Goal: Task Accomplishment & Management: Use online tool/utility

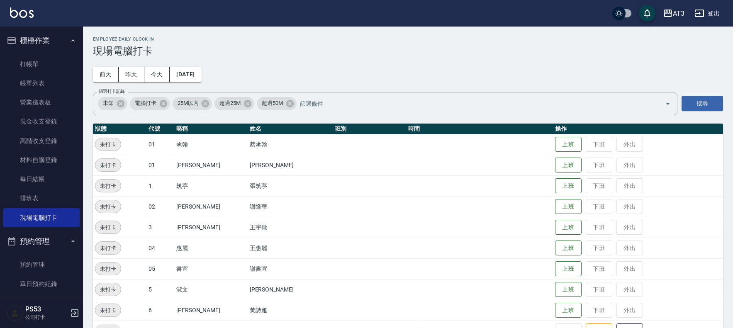
scroll to position [138, 0]
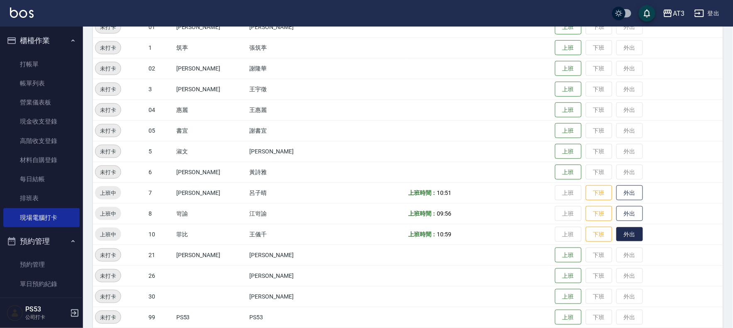
click at [616, 231] on button "外出" at bounding box center [629, 234] width 27 height 15
click at [450, 53] on td at bounding box center [479, 47] width 147 height 21
click at [616, 236] on button "歸來" at bounding box center [629, 234] width 27 height 15
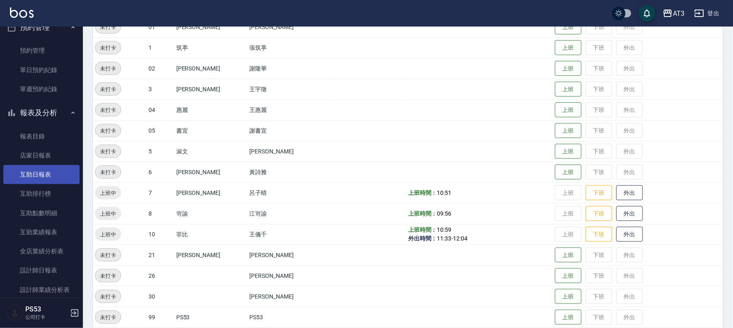
scroll to position [230, 0]
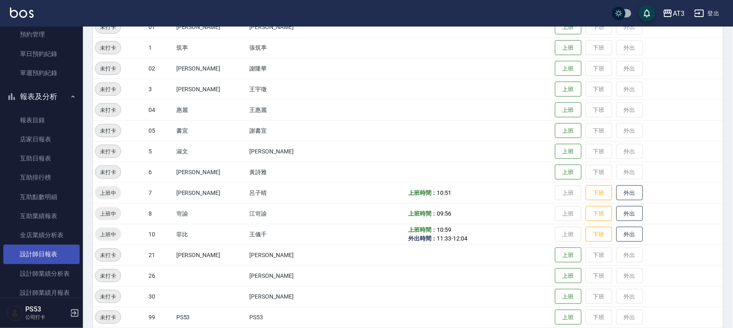
click at [51, 252] on link "設計師日報表" at bounding box center [41, 254] width 76 height 19
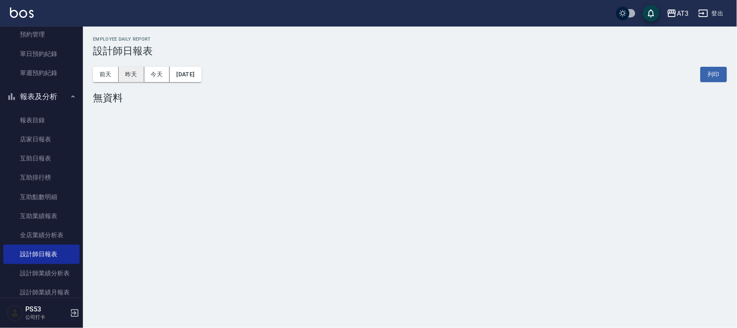
click at [131, 78] on button "昨天" at bounding box center [132, 74] width 26 height 15
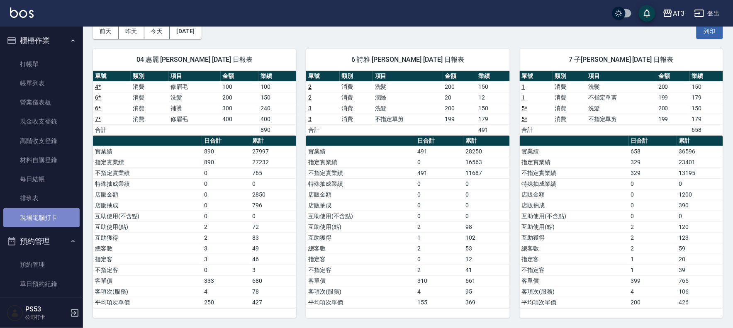
click at [52, 213] on link "現場電腦打卡" at bounding box center [41, 217] width 76 height 19
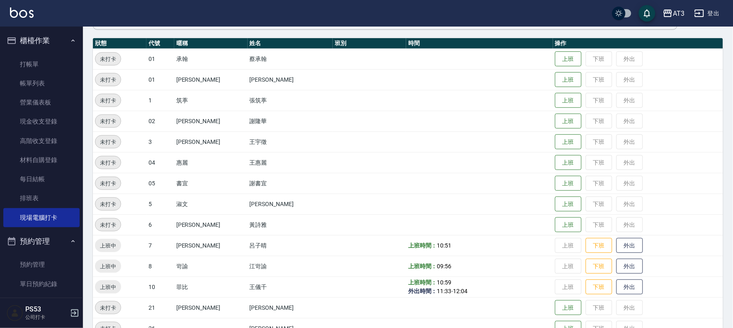
scroll to position [230, 0]
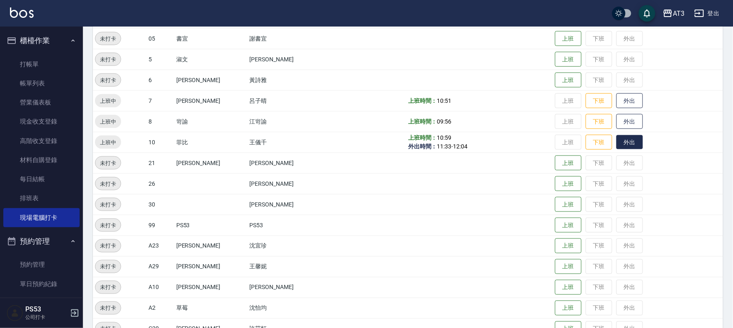
click at [616, 139] on button "外出" at bounding box center [629, 142] width 27 height 15
